Goal: Transaction & Acquisition: Book appointment/travel/reservation

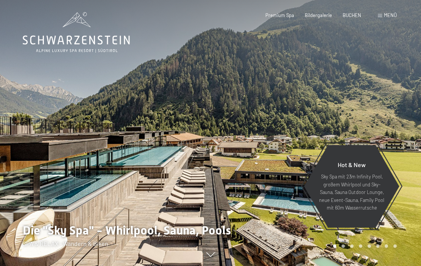
click at [387, 14] on span "Menü" at bounding box center [390, 15] width 13 height 6
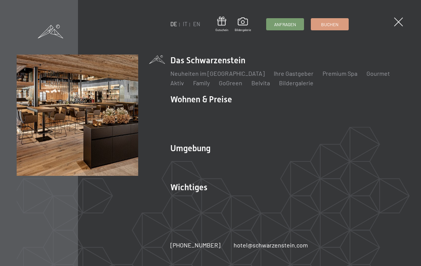
click at [199, 26] on link "EN" at bounding box center [196, 24] width 7 height 6
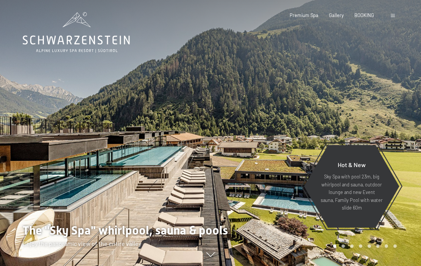
click at [365, 16] on span "BOOKING" at bounding box center [364, 15] width 20 height 6
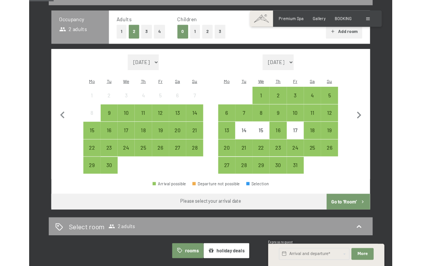
scroll to position [174, 0]
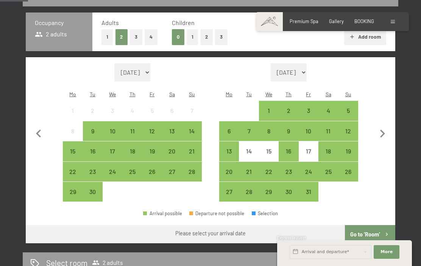
click at [349, 148] on div "19" at bounding box center [348, 157] width 18 height 18
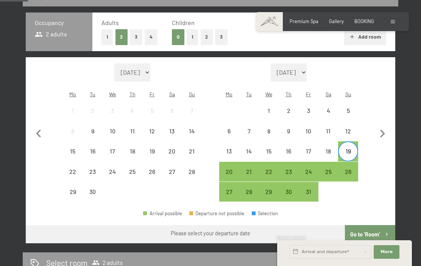
click at [311, 168] on div "24" at bounding box center [308, 177] width 18 height 18
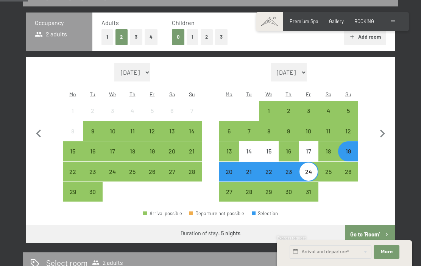
click at [189, 39] on button "1" at bounding box center [193, 37] width 12 height 16
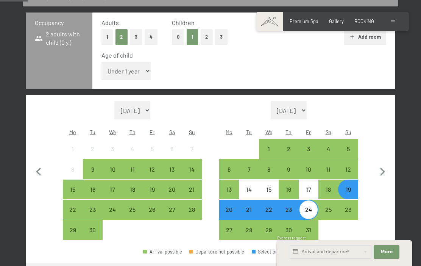
click at [137, 67] on select "Under 1 year 1 year 2 years 3 years 4 years 5 years 6 years 7 years 8 years 9 y…" at bounding box center [126, 71] width 50 height 18
select select "1"
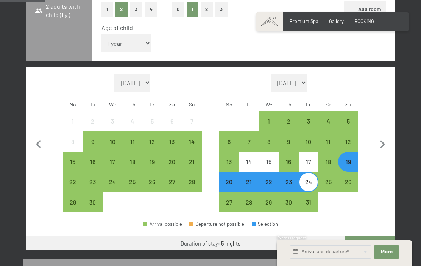
scroll to position [195, 0]
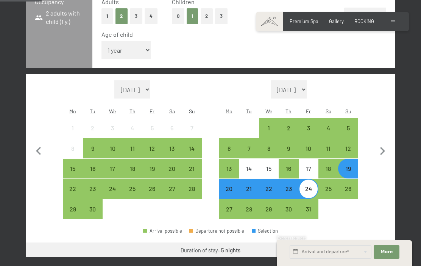
click at [382, 143] on icon "button" at bounding box center [382, 151] width 16 height 16
select select "[DATE]"
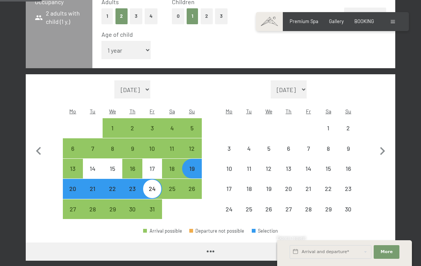
select select "[DATE]"
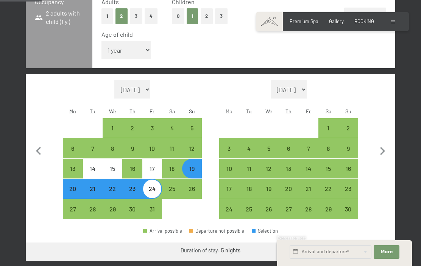
click at [350, 119] on div "2" at bounding box center [348, 128] width 18 height 18
select select "[DATE]"
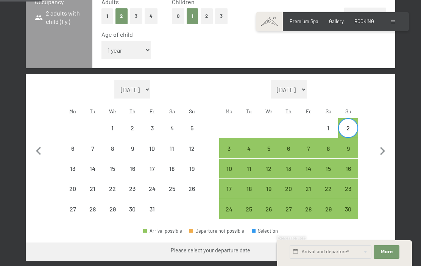
click at [309, 145] on div "7" at bounding box center [308, 154] width 18 height 18
select select "[DATE]"
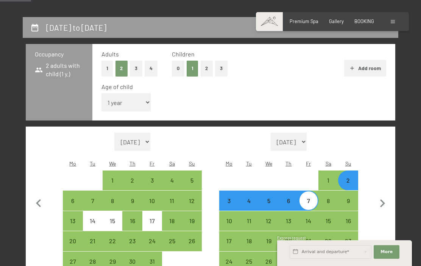
scroll to position [142, 0]
